Goal: Task Accomplishment & Management: Manage account settings

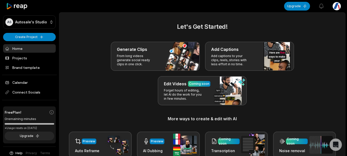
click at [328, 7] on div "Upgrade View notifications Open user menu" at bounding box center [312, 6] width 57 height 12
click at [334, 8] on html "AS Autosale's Studio Create Project Home Projects Brand template Calendar Conne…" at bounding box center [173, 78] width 347 height 156
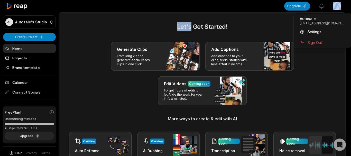
click at [335, 8] on html "AS Autosale's Studio Create Project Home Projects Brand template Calendar Conne…" at bounding box center [175, 78] width 351 height 156
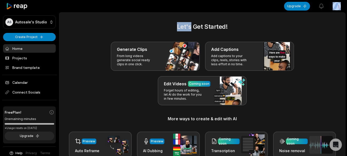
click at [335, 8] on html "AS Autosale's Studio Create Project Home Projects Brand template Calendar Conne…" at bounding box center [173, 78] width 347 height 156
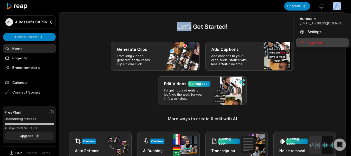
click at [317, 44] on span "Sign Out" at bounding box center [314, 42] width 14 height 5
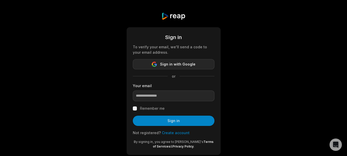
click at [188, 65] on span "Sign in with Google" at bounding box center [177, 64] width 35 height 6
